Goal: Task Accomplishment & Management: Use online tool/utility

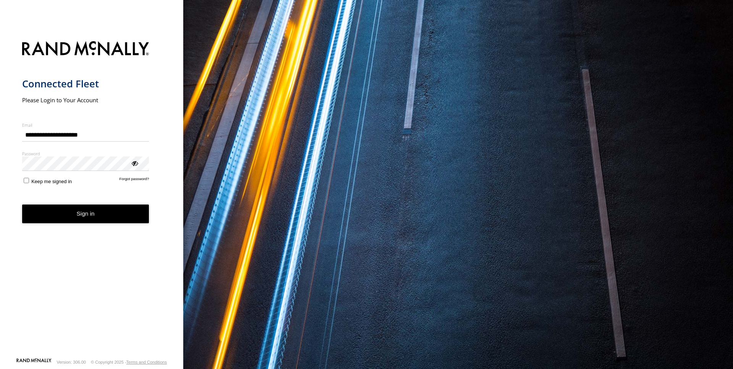
click at [86, 213] on button "Sign in" at bounding box center [85, 214] width 127 height 19
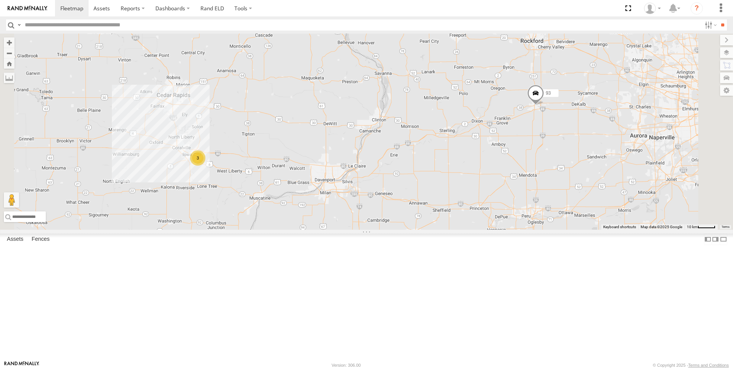
click at [0, 0] on div "93" at bounding box center [0, 0] width 0 height 0
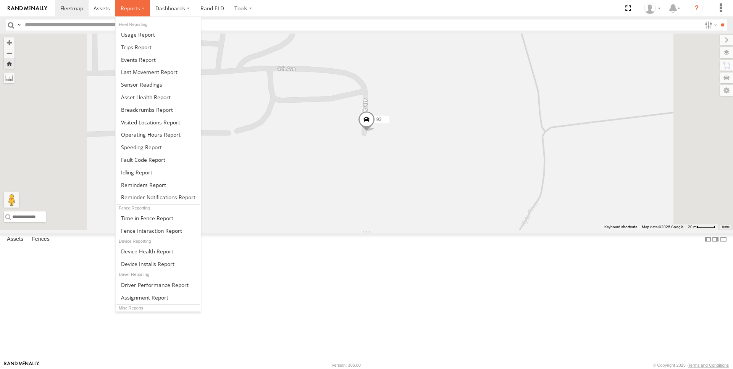
click at [141, 6] on label at bounding box center [132, 8] width 35 height 16
click at [147, 58] on span at bounding box center [138, 59] width 35 height 7
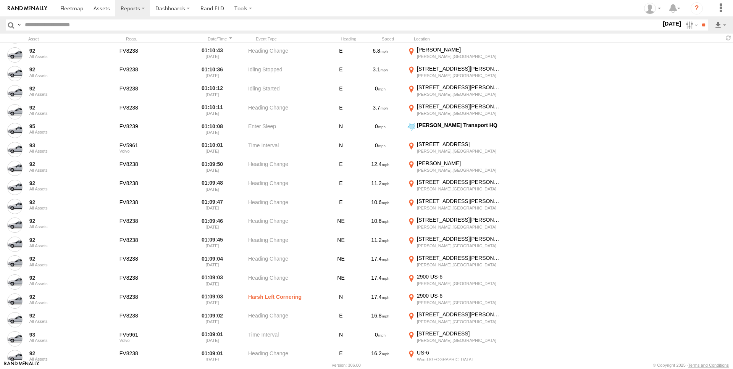
scroll to position [12551, 0]
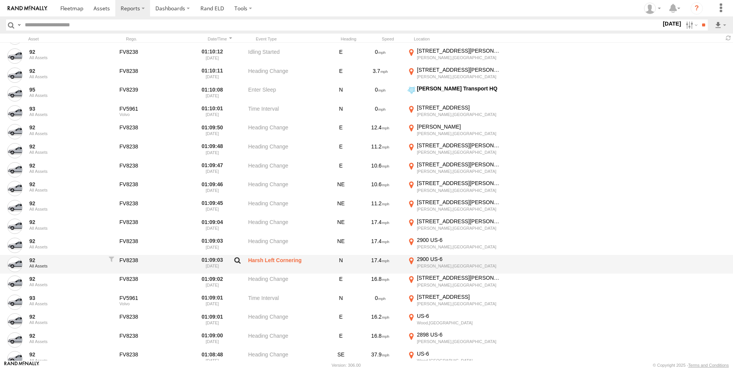
click at [236, 259] on label at bounding box center [237, 262] width 13 height 11
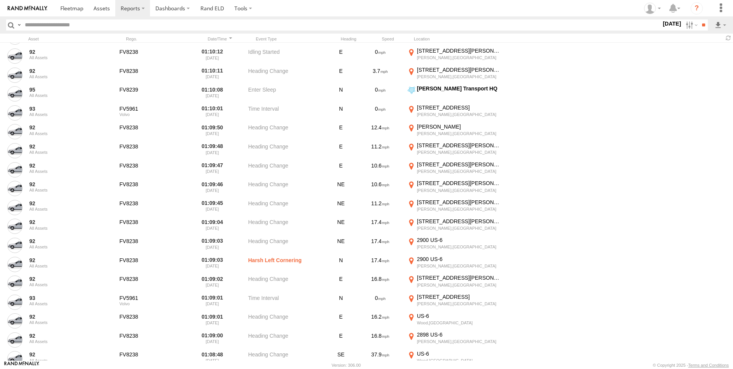
scroll to position [341, 0]
click at [0, 0] on label "Close" at bounding box center [0, 0] width 0 height 0
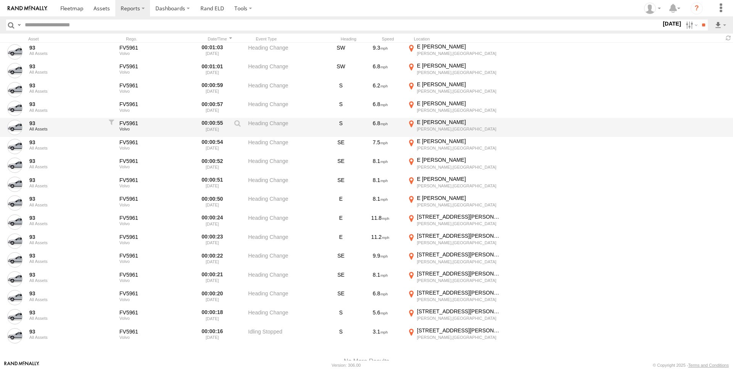
scroll to position [18408, 0]
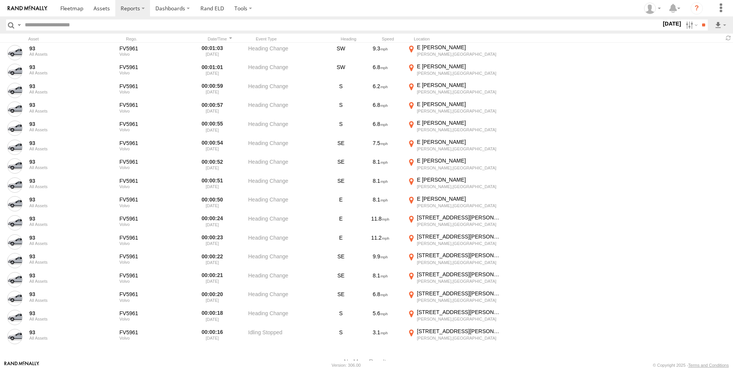
click at [666, 26] on label "[DATE]" at bounding box center [672, 23] width 21 height 8
click at [0, 0] on label at bounding box center [0, 0] width 0 height 0
click at [699, 22] on input "**" at bounding box center [703, 24] width 9 height 11
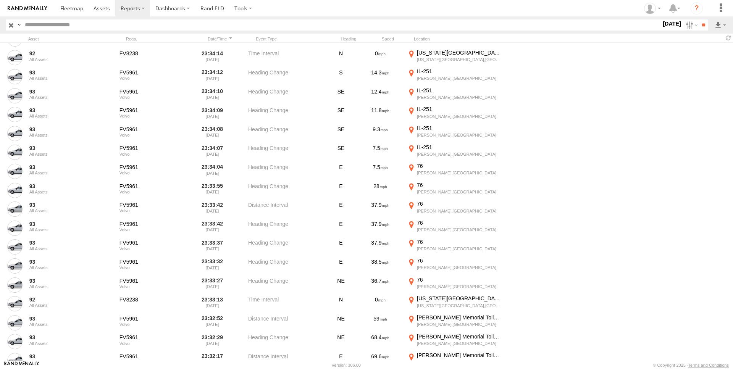
scroll to position [1650, 0]
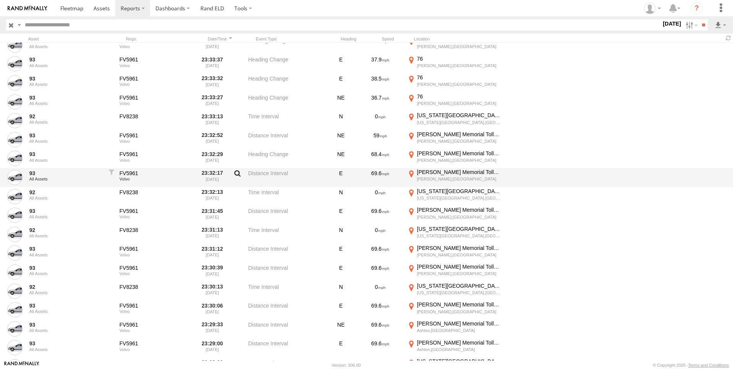
click at [236, 171] on label at bounding box center [237, 175] width 13 height 11
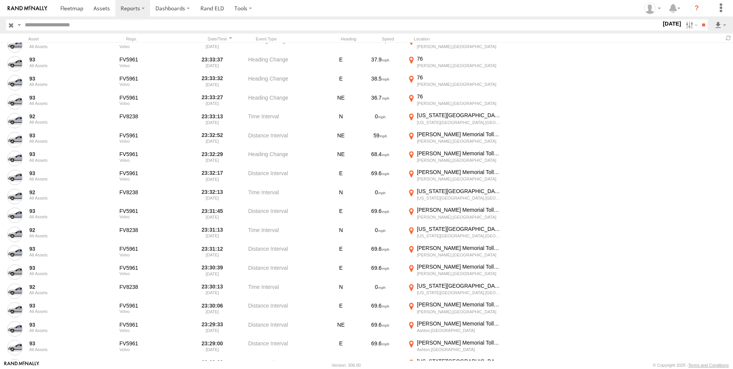
scroll to position [341, 0]
click at [0, 0] on label "Close" at bounding box center [0, 0] width 0 height 0
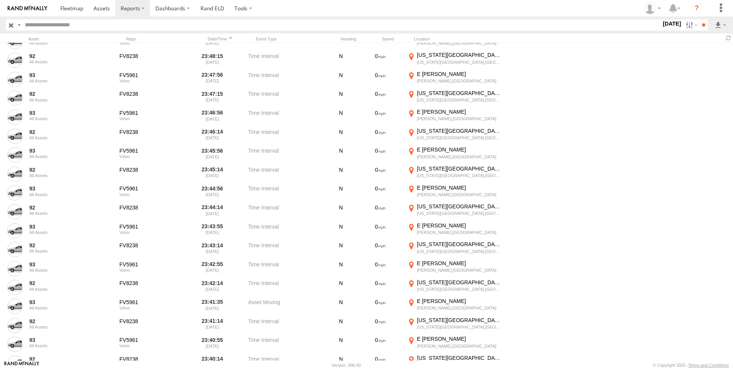
scroll to position [0, 0]
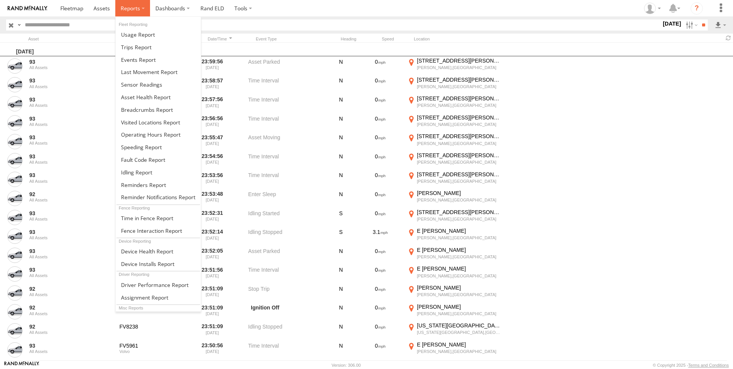
click at [144, 8] on label at bounding box center [132, 8] width 35 height 16
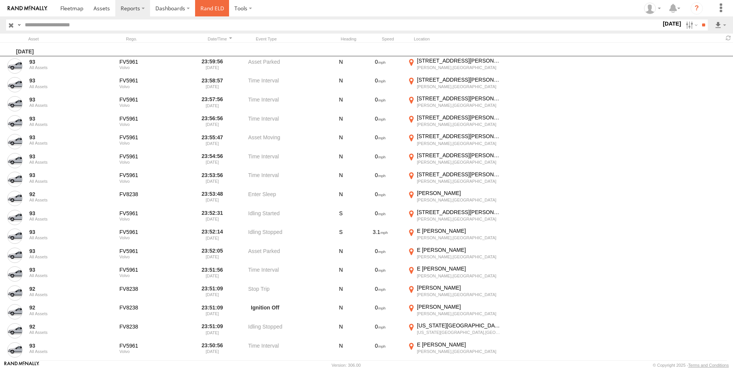
click at [215, 10] on link "Rand ELD" at bounding box center [212, 8] width 34 height 16
